Goal: Information Seeking & Learning: Learn about a topic

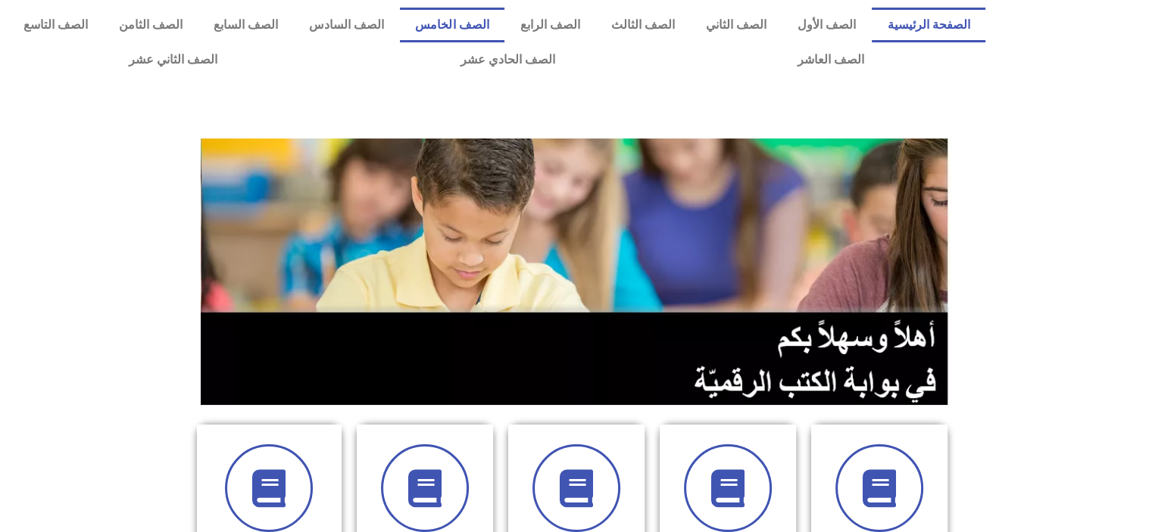
click at [504, 32] on link "الصف الخامس" at bounding box center [452, 25] width 104 height 35
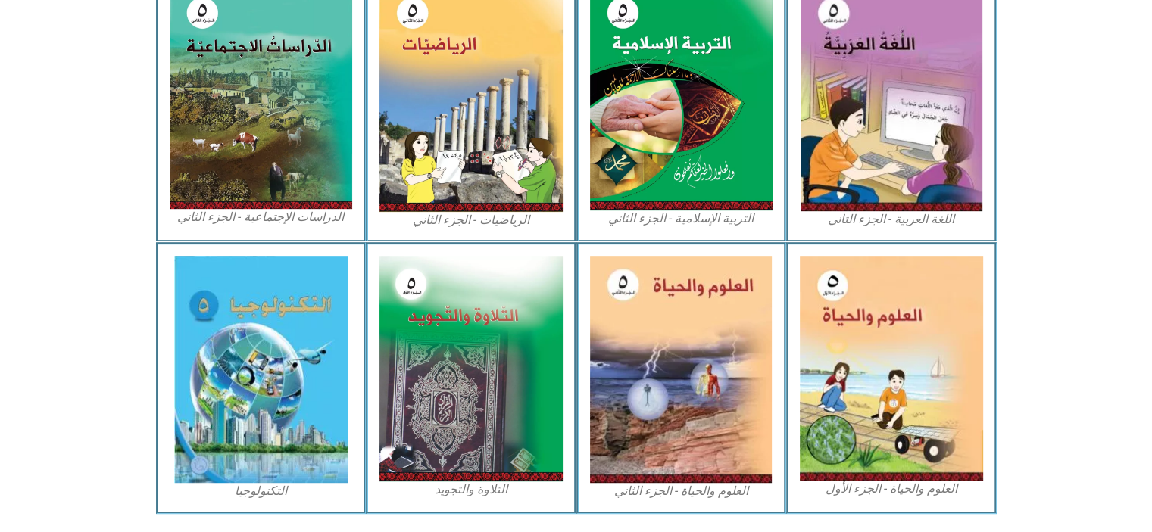
scroll to position [823, 0]
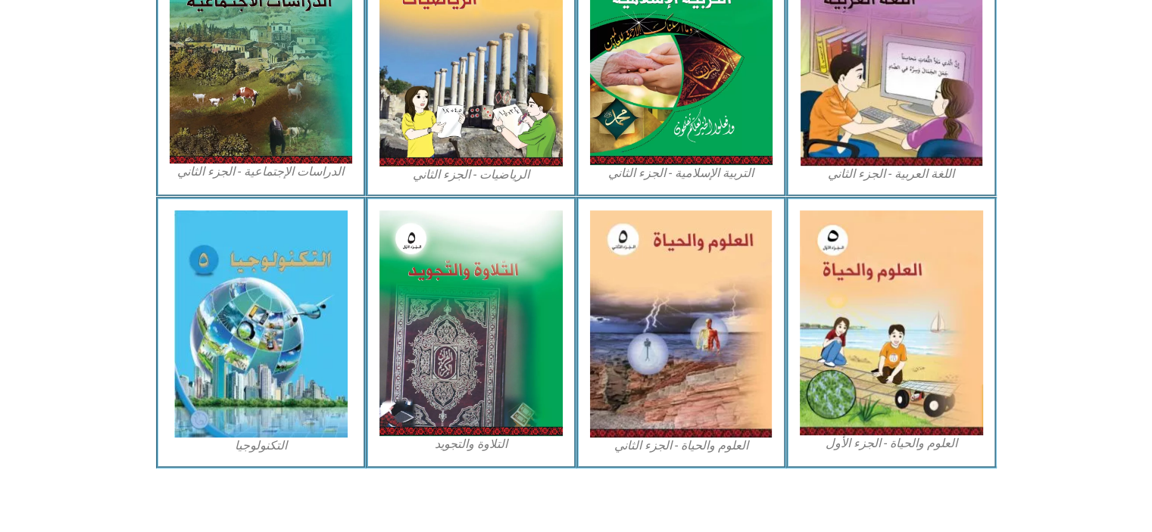
click at [861, 377] on img at bounding box center [891, 323] width 183 height 225
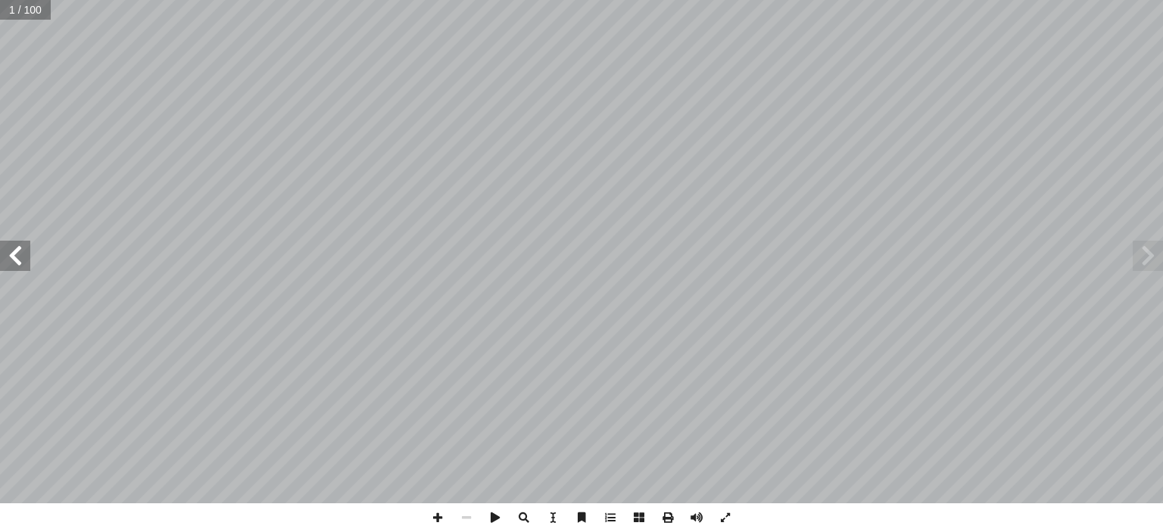
click at [8, 251] on span at bounding box center [15, 256] width 30 height 30
click at [23, 255] on span at bounding box center [15, 256] width 30 height 30
click at [20, 257] on span at bounding box center [15, 256] width 30 height 30
click at [14, 252] on span at bounding box center [15, 256] width 30 height 30
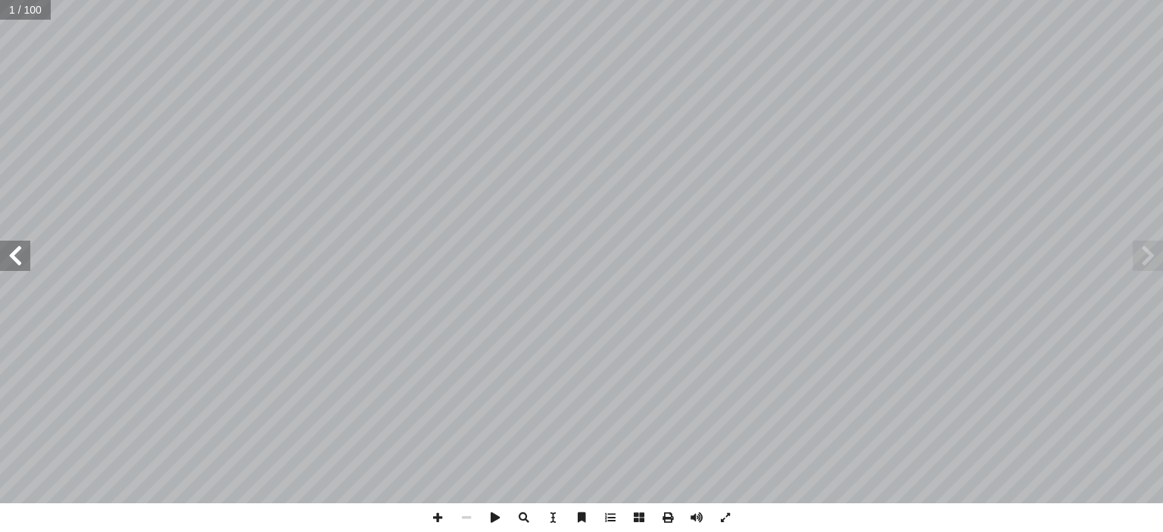
click at [14, 252] on span at bounding box center [15, 256] width 30 height 30
click at [14, 264] on span at bounding box center [15, 256] width 30 height 30
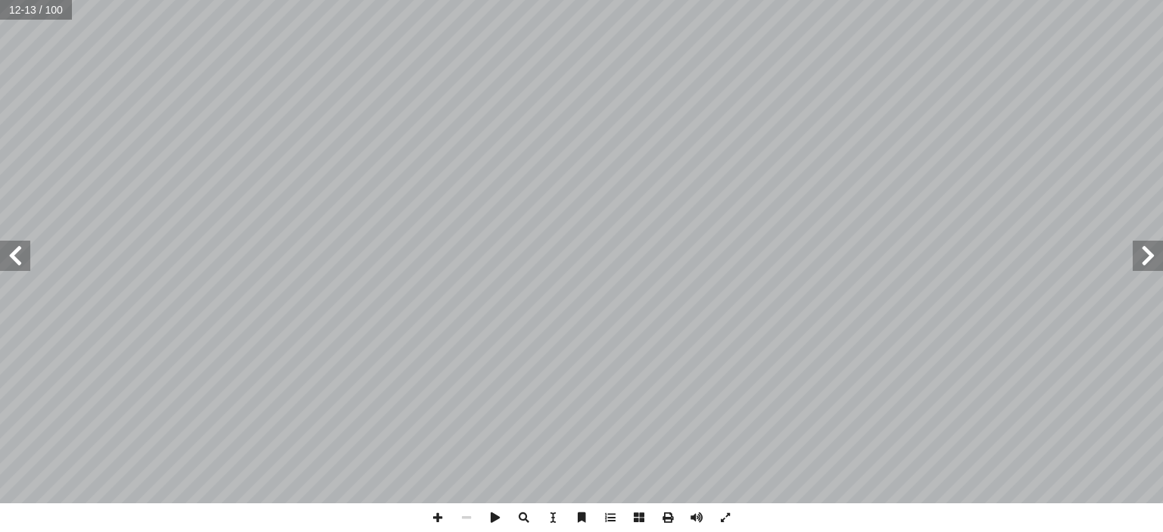
click at [26, 254] on span at bounding box center [15, 256] width 30 height 30
click at [19, 257] on span at bounding box center [15, 256] width 30 height 30
click at [20, 254] on span at bounding box center [15, 256] width 30 height 30
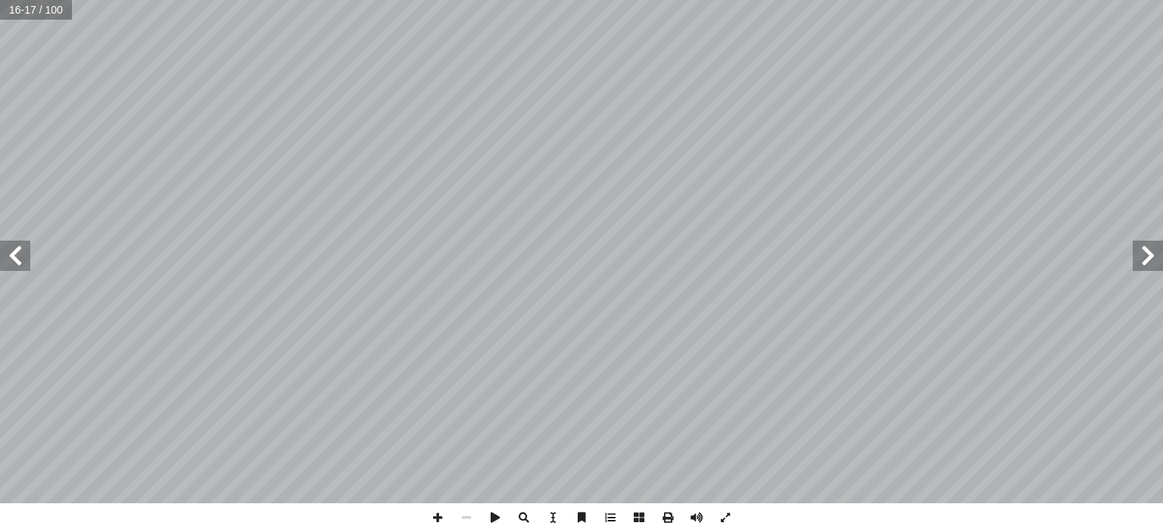
click at [15, 252] on span at bounding box center [15, 256] width 30 height 30
click at [20, 254] on span at bounding box center [15, 256] width 30 height 30
click at [15, 254] on span at bounding box center [15, 256] width 30 height 30
